Goal: Transaction & Acquisition: Download file/media

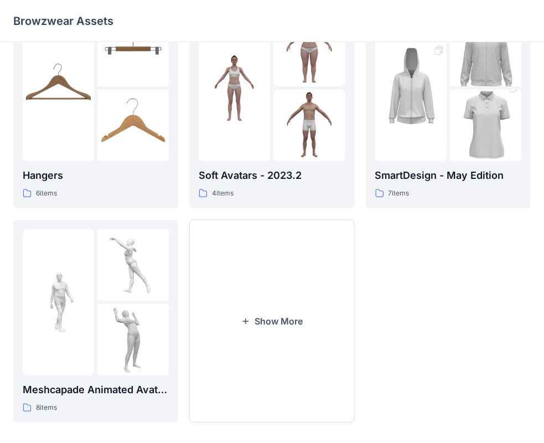
scroll to position [274, 0]
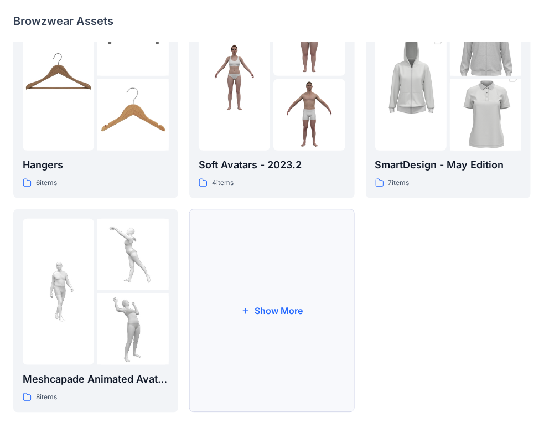
click at [273, 321] on button "Show More" at bounding box center [271, 310] width 165 height 203
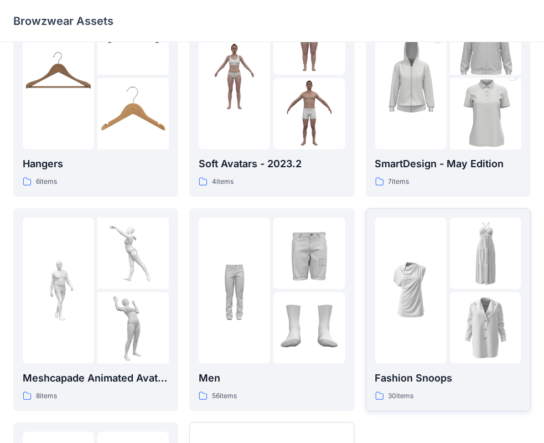
scroll to position [0, 0]
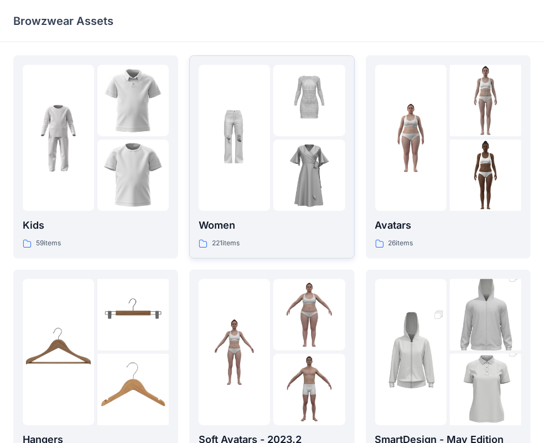
click at [322, 163] on img at bounding box center [308, 174] width 71 height 71
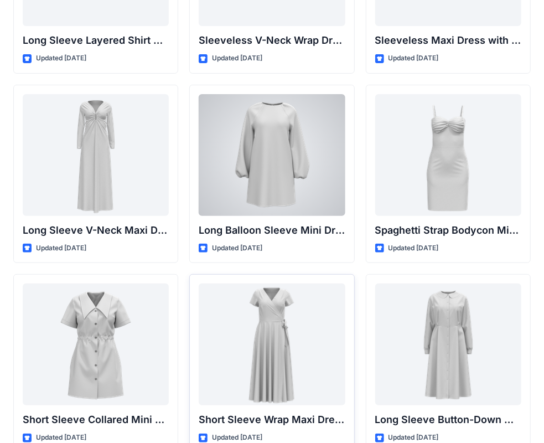
scroll to position [1676, 0]
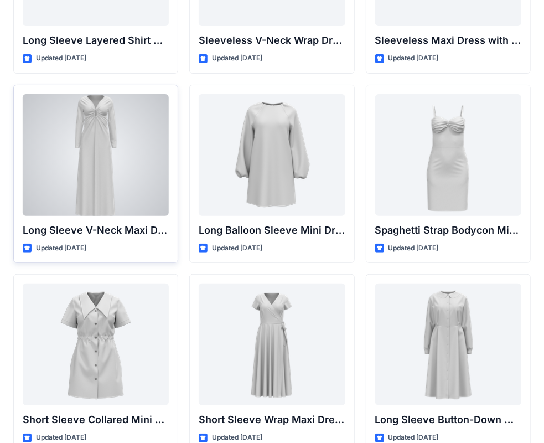
click at [118, 179] on div at bounding box center [96, 155] width 146 height 122
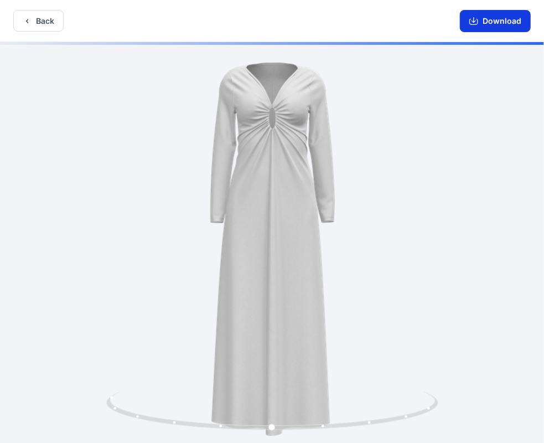
click at [491, 21] on button "Download" at bounding box center [495, 21] width 71 height 22
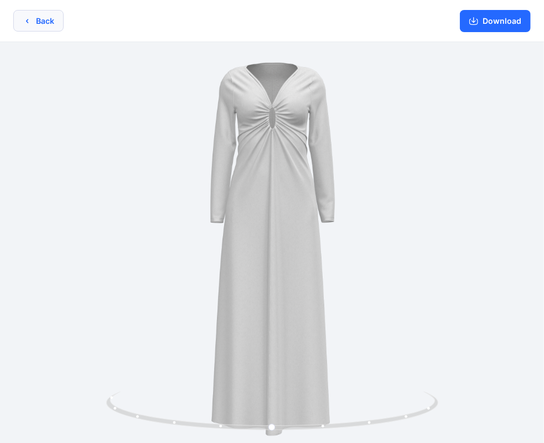
click at [54, 28] on button "Back" at bounding box center [38, 21] width 50 height 22
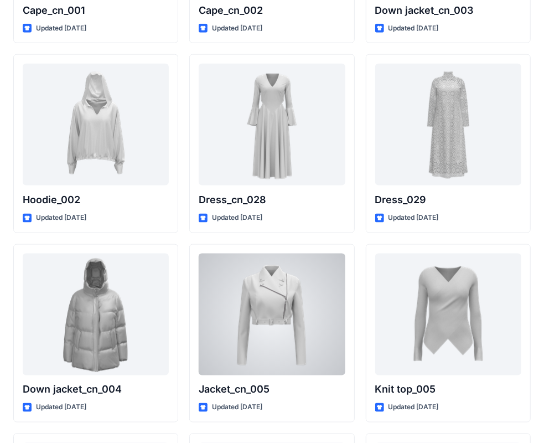
scroll to position [7035, 0]
